Goal: Task Accomplishment & Management: Use online tool/utility

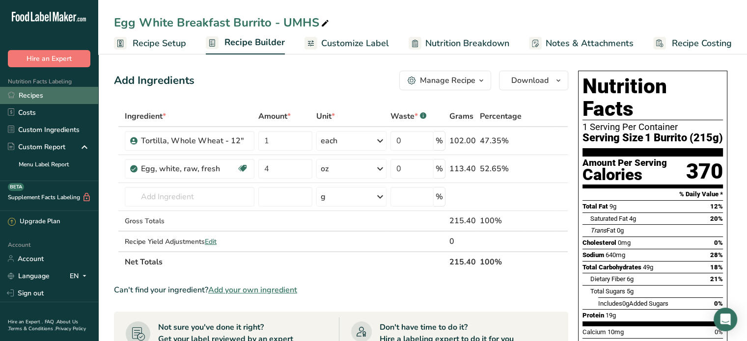
click at [42, 99] on link "Recipes" at bounding box center [49, 95] width 98 height 17
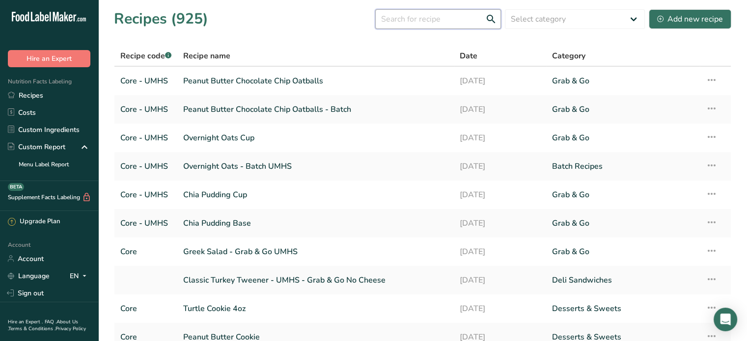
click at [461, 21] on input "text" at bounding box center [438, 19] width 126 height 20
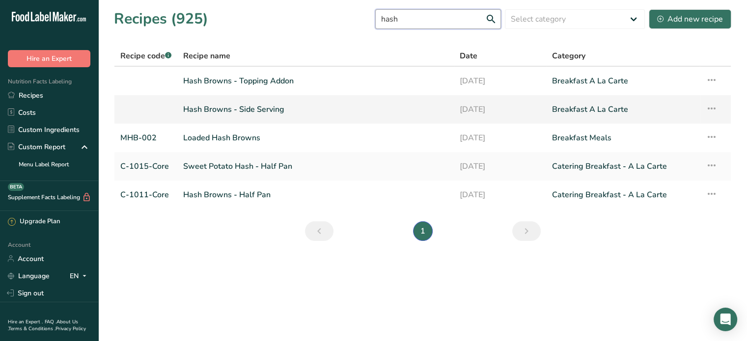
type input "hash"
click at [279, 106] on link "Hash Browns - Side Serving" at bounding box center [315, 109] width 265 height 21
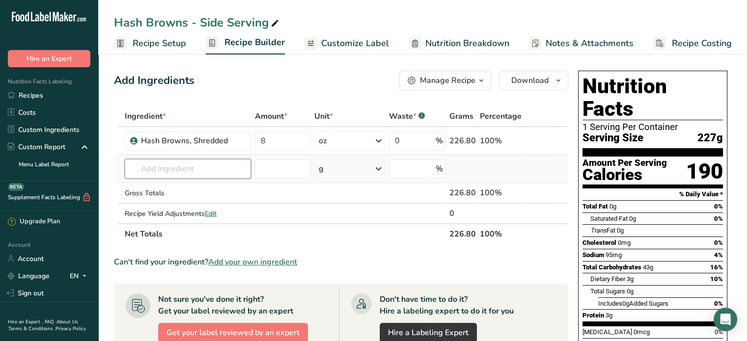
click at [205, 163] on input "text" at bounding box center [188, 169] width 126 height 20
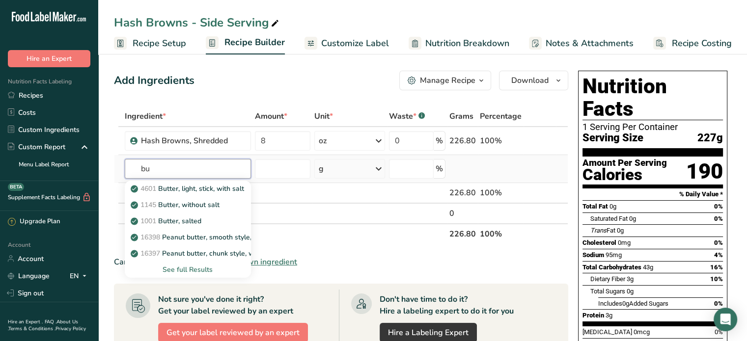
type input "b"
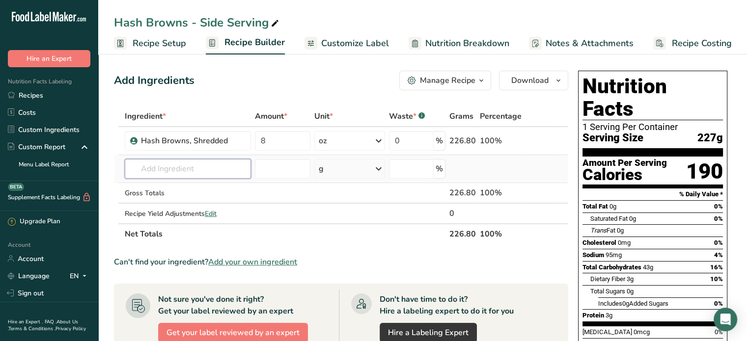
click at [214, 171] on input "text" at bounding box center [188, 169] width 126 height 20
type input "clarified"
click at [219, 184] on p "1323 Butter, Clarified butter (ghee)" at bounding box center [192, 189] width 119 height 10
type input "Butter, Clarified butter (ghee)"
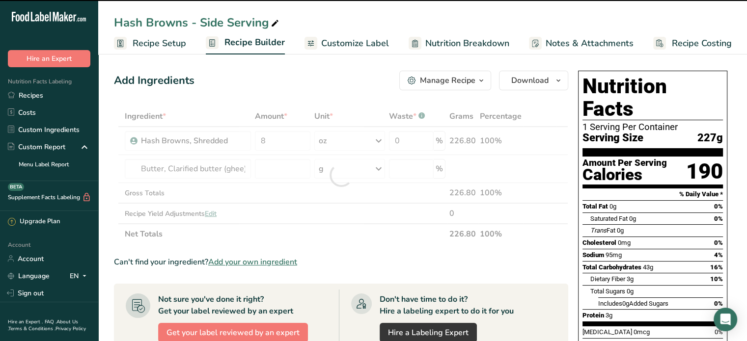
type input "0"
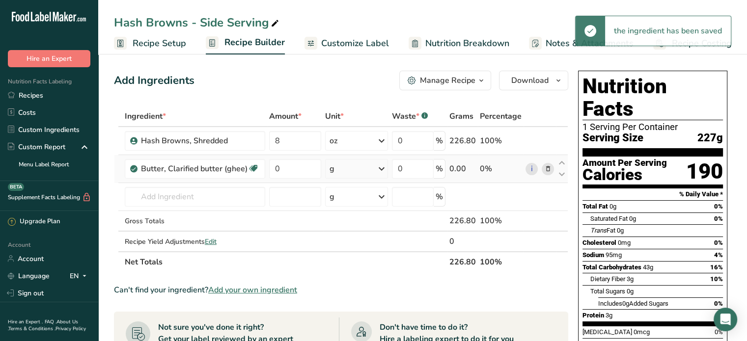
click at [371, 170] on div "g" at bounding box center [356, 169] width 63 height 20
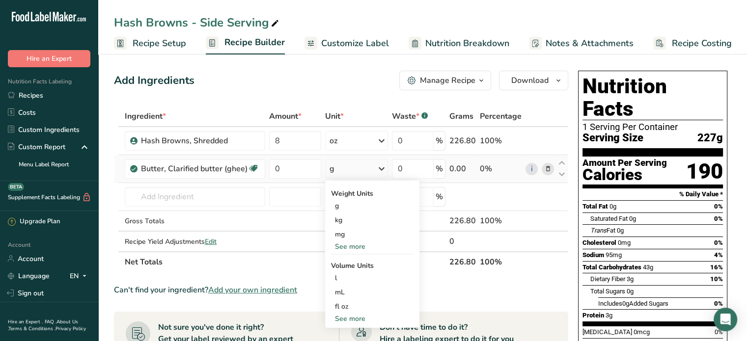
click at [354, 245] on div "See more" at bounding box center [372, 247] width 82 height 10
click at [350, 288] on div "See less" at bounding box center [372, 289] width 82 height 10
click at [348, 305] on div "fl oz" at bounding box center [372, 306] width 75 height 10
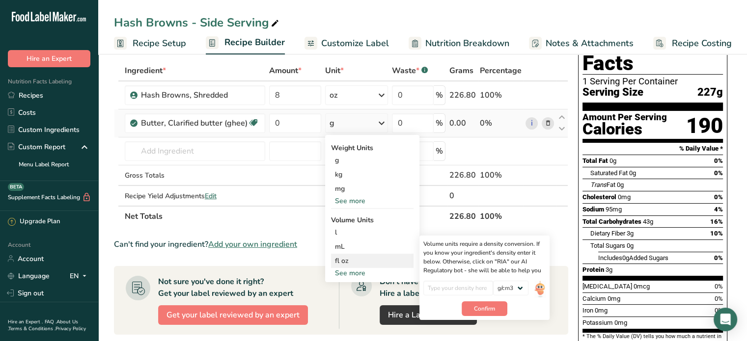
scroll to position [49, 0]
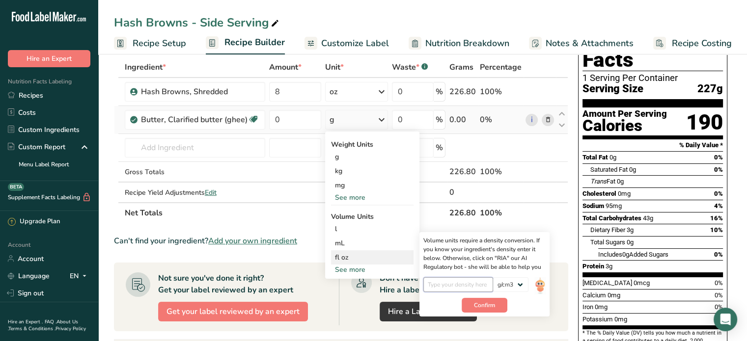
click at [460, 288] on input "number" at bounding box center [458, 284] width 70 height 15
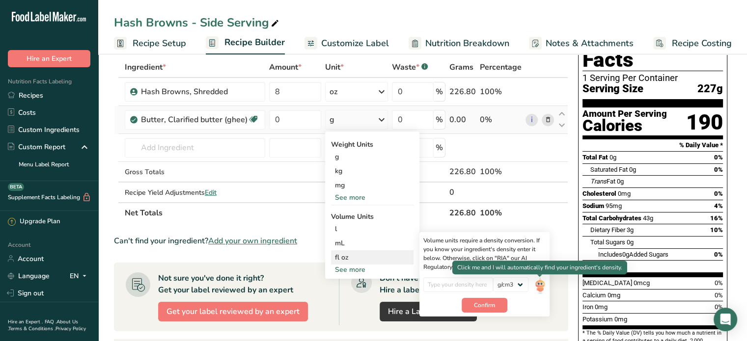
click at [538, 285] on img at bounding box center [539, 285] width 11 height 17
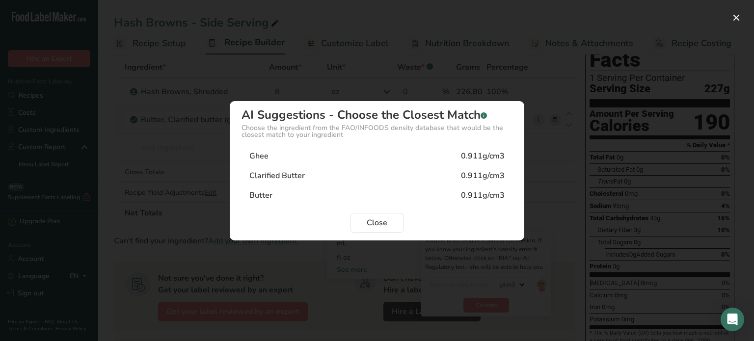
click at [403, 176] on div "Clarified Butter 0.911g/cm3" at bounding box center [377, 176] width 271 height 20
type input "0.911"
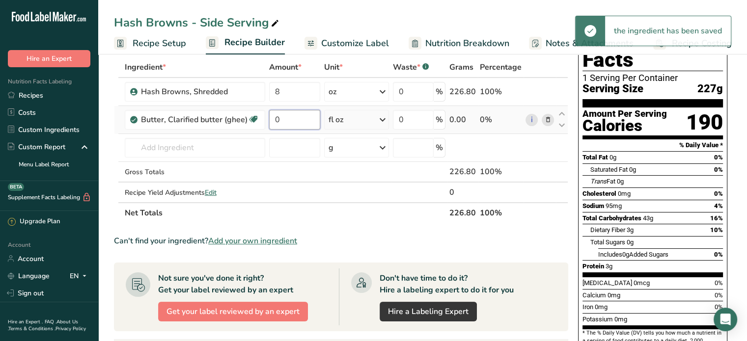
click at [285, 118] on input "0" at bounding box center [295, 120] width 52 height 20
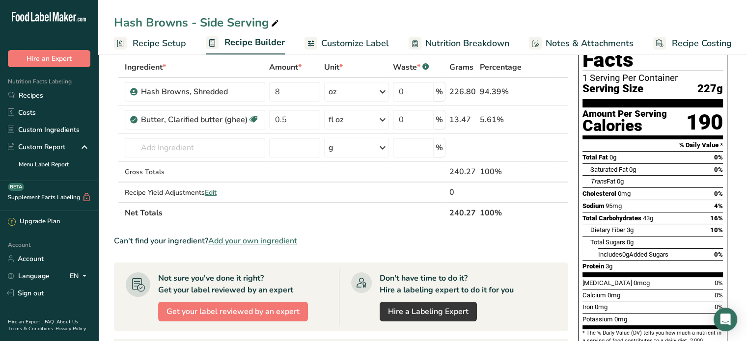
click at [569, 190] on div "Add Ingredients Manage Recipe Delete Recipe Duplicate Recipe Scale Recipe Save …" at bounding box center [344, 290] width 460 height 544
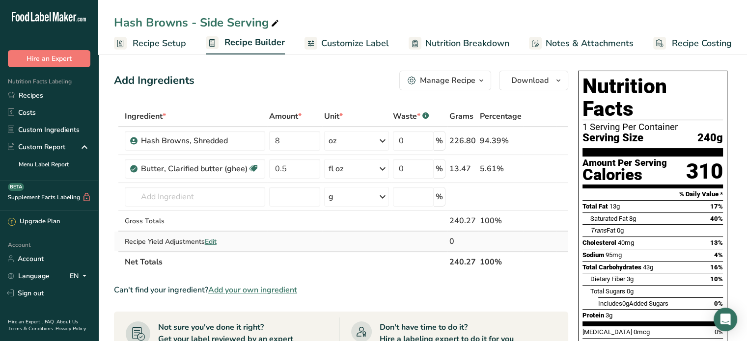
scroll to position [0, 0]
click at [293, 164] on input "0.5" at bounding box center [295, 169] width 52 height 20
type input "0.25"
click at [293, 91] on div "Add Ingredients Manage Recipe Delete Recipe Duplicate Recipe Scale Recipe Save …" at bounding box center [344, 339] width 460 height 544
click at [360, 170] on div "fl oz" at bounding box center [356, 169] width 64 height 20
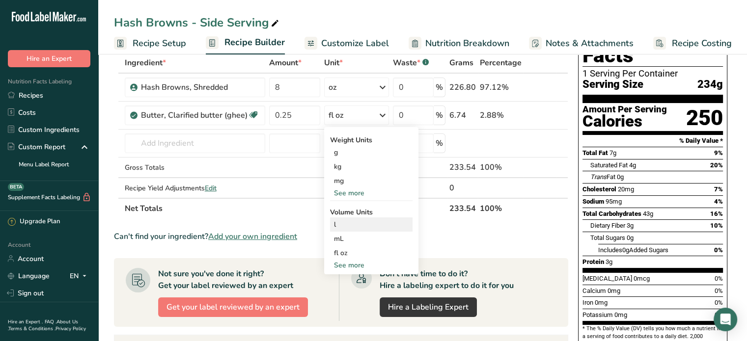
scroll to position [98, 0]
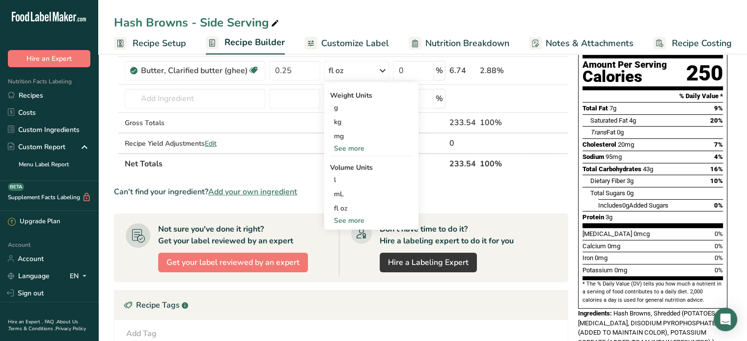
click at [353, 220] on div "See more" at bounding box center [371, 221] width 82 height 10
select select "22"
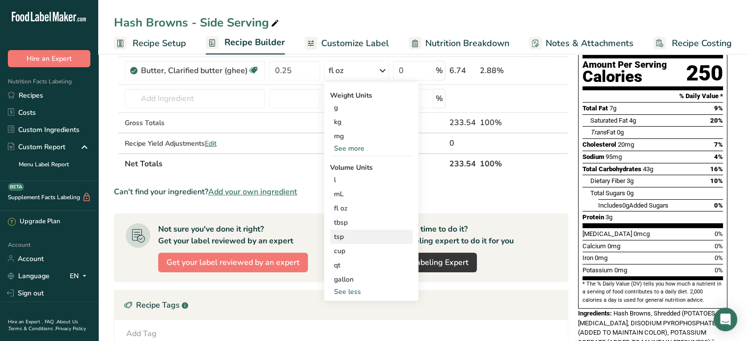
click at [346, 234] on div "tsp" at bounding box center [371, 237] width 75 height 10
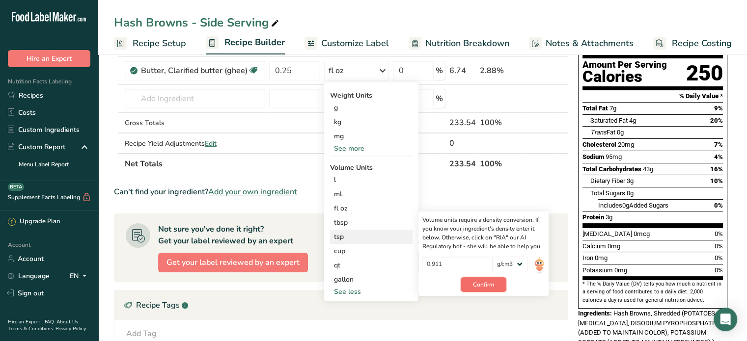
click at [492, 288] on span "Confirm" at bounding box center [483, 284] width 21 height 9
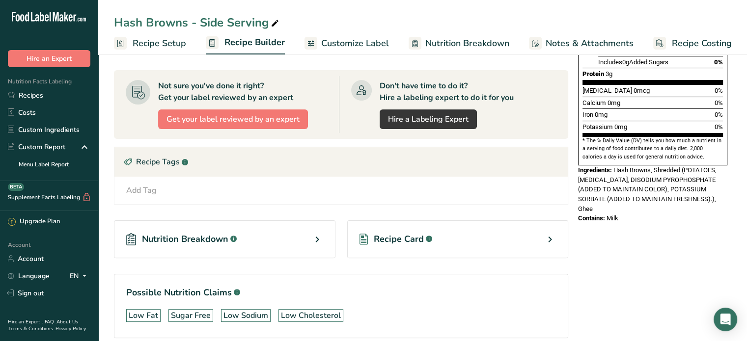
scroll to position [245, 0]
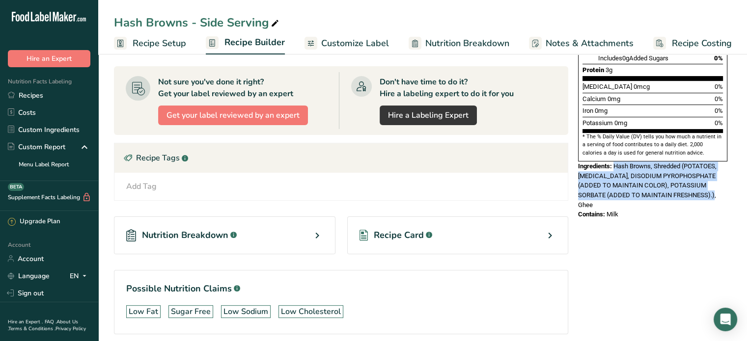
drag, startPoint x: 703, startPoint y: 172, endPoint x: 614, endPoint y: 146, distance: 93.7
click at [614, 162] on div "Ingredients: Hash Browns, Shredded (POTATOES, [MEDICAL_DATA], DISODIUM PYROPHOS…" at bounding box center [652, 186] width 149 height 48
copy span "Hash Browns, Shredded (POTATOES, [MEDICAL_DATA], DISODIUM PYROPHOSPHATE (ADDED …"
